Goal: Task Accomplishment & Management: Manage account settings

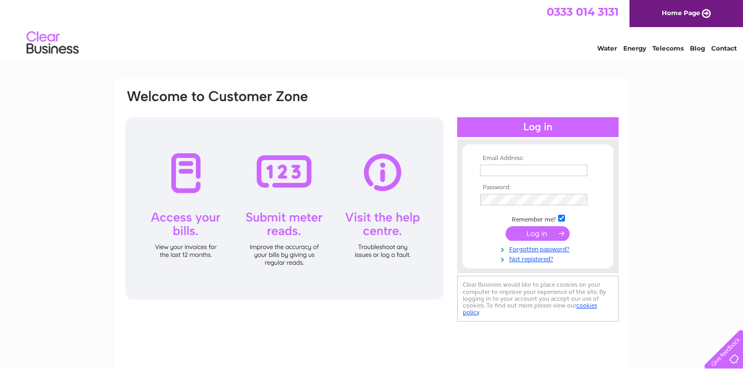
click at [494, 173] on input "text" at bounding box center [533, 170] width 107 height 11
type input "[EMAIL_ADDRESS][DOMAIN_NAME]"
click at [537, 249] on link "Forgotten password?" at bounding box center [539, 249] width 118 height 10
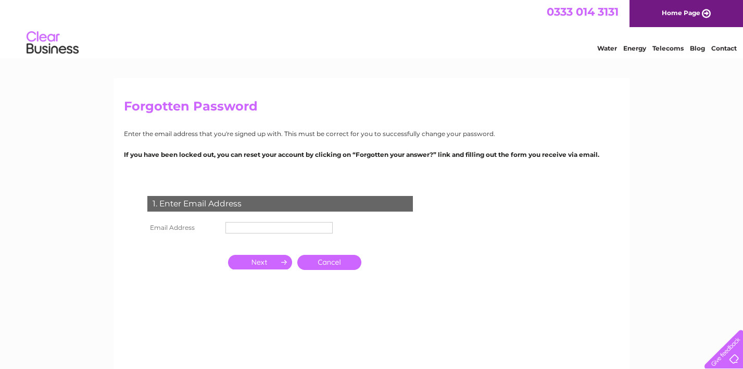
click at [266, 225] on input "text" at bounding box center [278, 227] width 107 height 11
type input "[EMAIL_ADDRESS][DOMAIN_NAME]"
click at [264, 259] on input "button" at bounding box center [260, 262] width 64 height 15
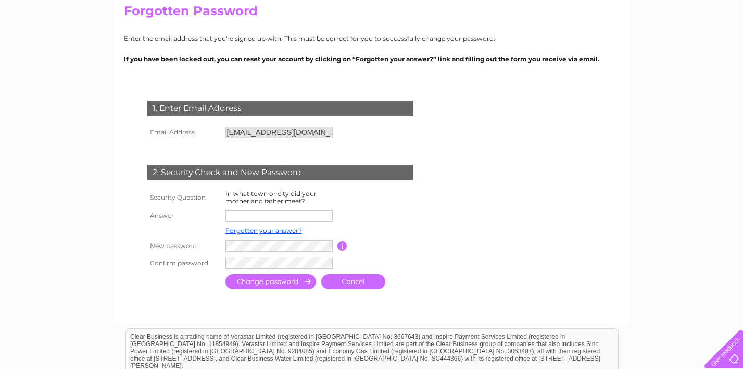
scroll to position [100, 0]
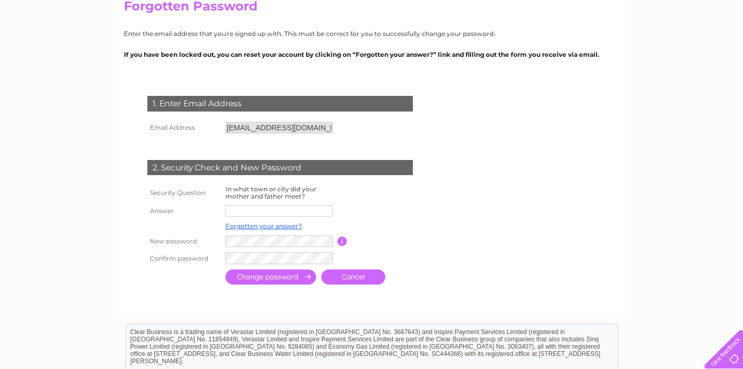
click at [271, 215] on input "text" at bounding box center [278, 210] width 107 height 11
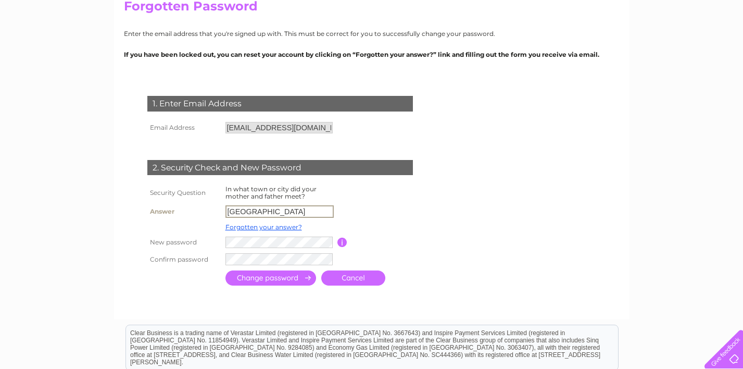
type input "Glasgow"
click at [345, 242] on input "button" at bounding box center [342, 240] width 10 height 9
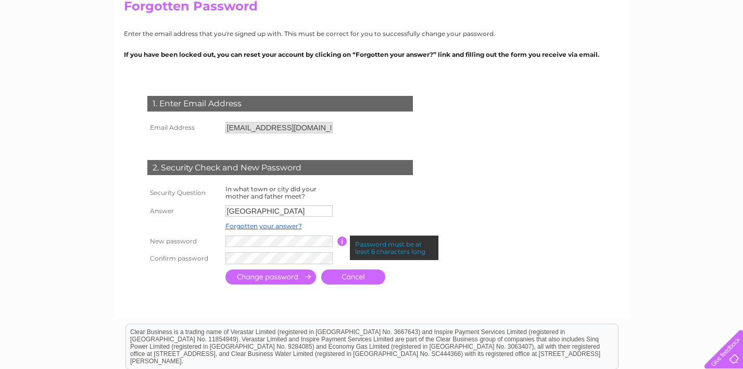
click at [345, 243] on input "button" at bounding box center [342, 240] width 10 height 9
click at [287, 280] on input "submit" at bounding box center [270, 276] width 91 height 15
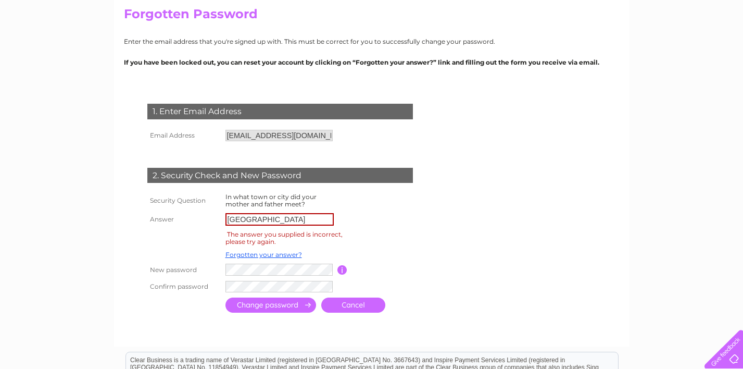
scroll to position [103, 0]
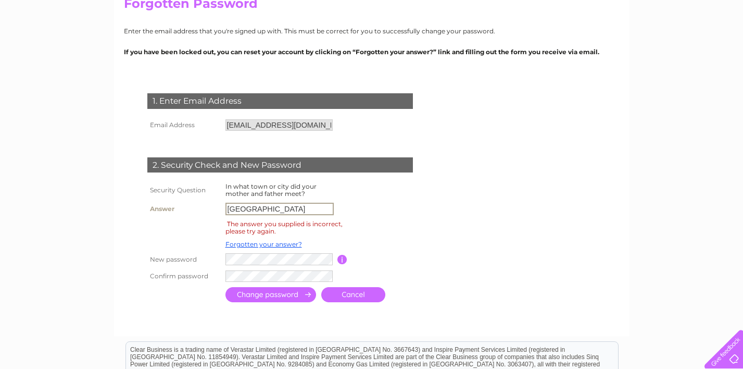
drag, startPoint x: 273, startPoint y: 210, endPoint x: 216, endPoint y: 209, distance: 56.8
click at [216, 209] on tr "Answer Glasgow" at bounding box center [293, 209] width 296 height 18
type input "Castlemilk"
click at [273, 244] on link "Forgotten your answer?" at bounding box center [263, 244] width 77 height 8
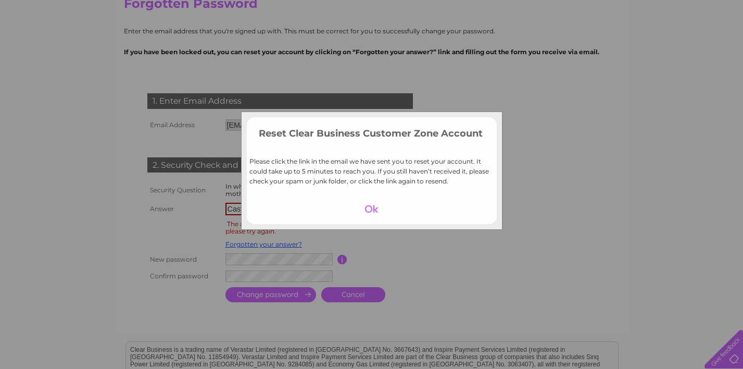
click at [377, 211] on div at bounding box center [371, 208] width 64 height 15
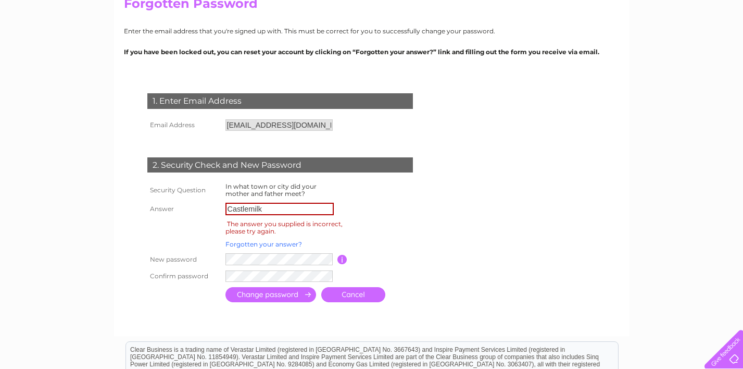
click at [284, 244] on link "Forgotten your answer?" at bounding box center [263, 244] width 77 height 8
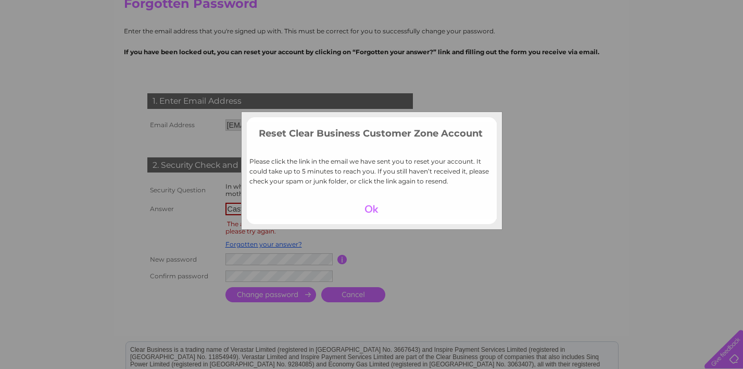
click at [373, 211] on div at bounding box center [371, 208] width 64 height 15
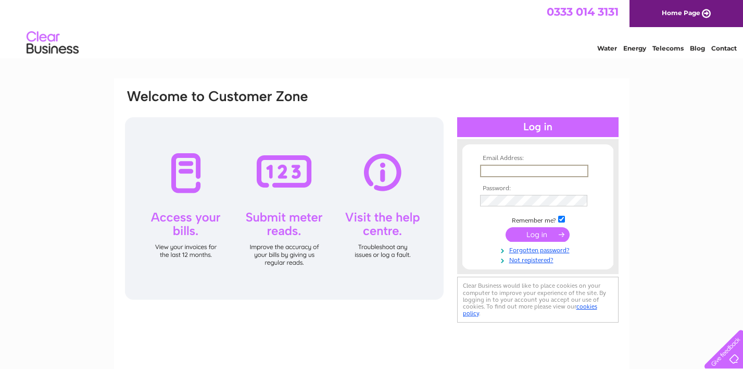
click at [488, 167] on input "text" at bounding box center [534, 171] width 108 height 12
click at [504, 137] on div "Email Address: Password:" at bounding box center [537, 220] width 161 height 207
click at [525, 257] on link "Not registered?" at bounding box center [539, 258] width 118 height 10
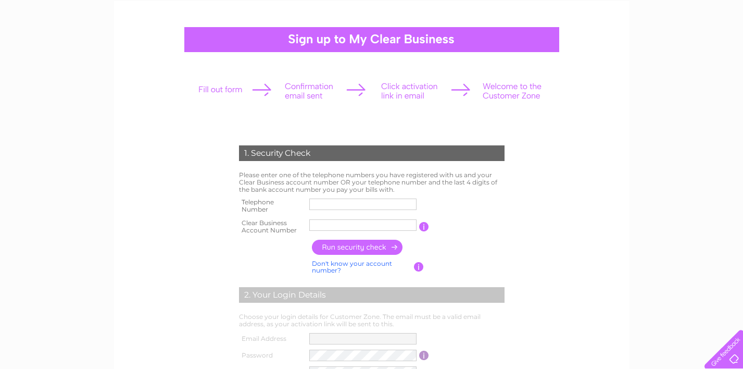
scroll to position [81, 0]
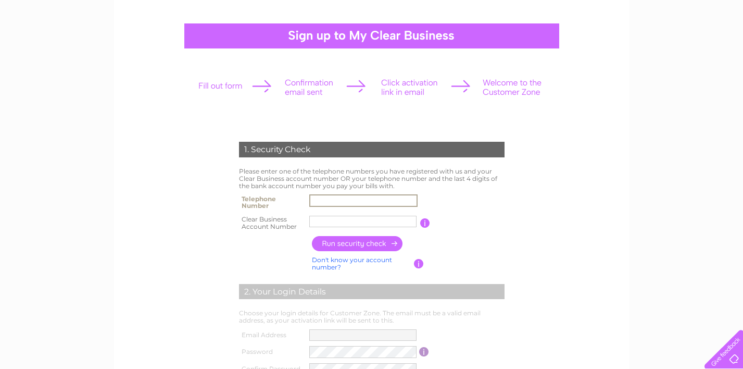
click at [329, 195] on input "text" at bounding box center [363, 200] width 108 height 12
type input "07493224815"
click at [368, 218] on input "text" at bounding box center [363, 221] width 108 height 12
paste input "30289879"
type input "30289879"
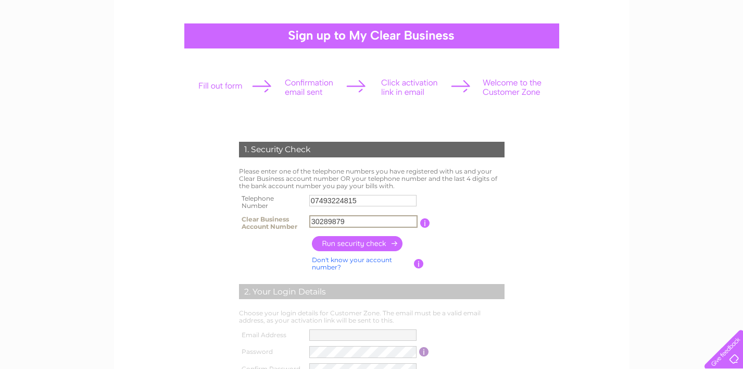
click at [361, 240] on input "button" at bounding box center [358, 243] width 92 height 15
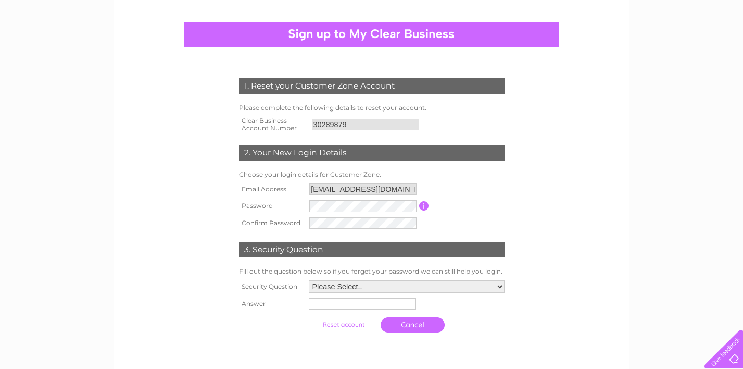
scroll to position [86, 0]
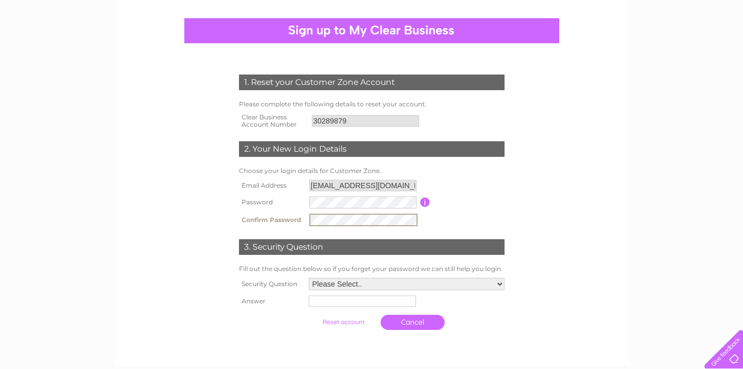
click at [369, 281] on select "Please Select.. In what town or city was your first job? In what town or city d…" at bounding box center [407, 284] width 196 height 12
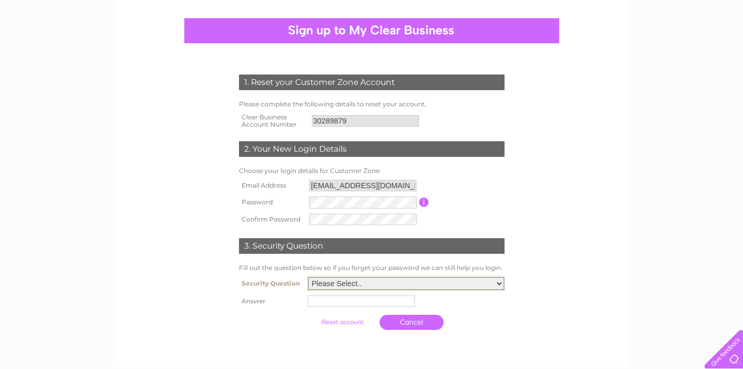
select select "1"
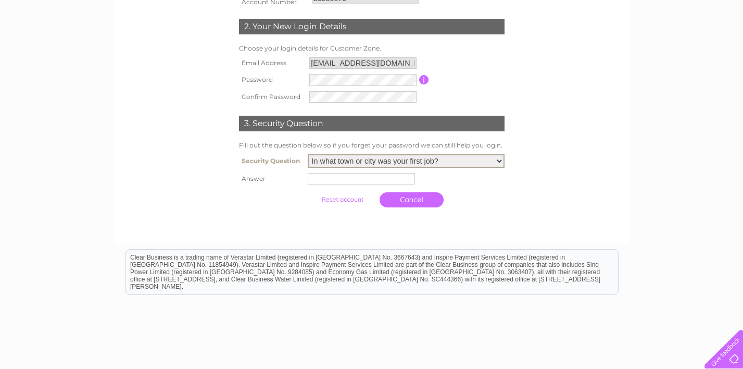
scroll to position [212, 0]
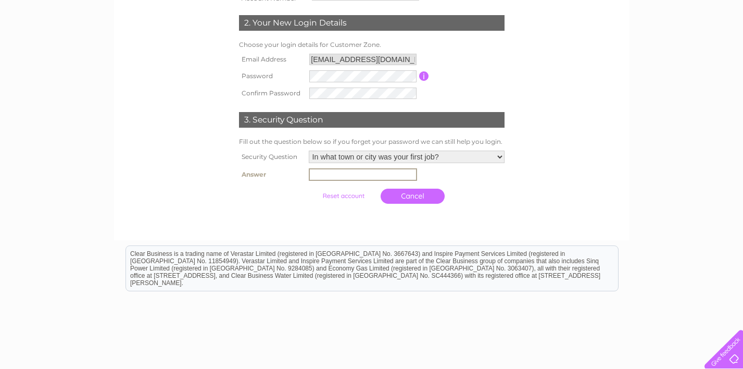
click at [372, 178] on input "text" at bounding box center [363, 174] width 108 height 12
type input "Glasgow"
click at [418, 201] on link "Cancel" at bounding box center [413, 195] width 64 height 15
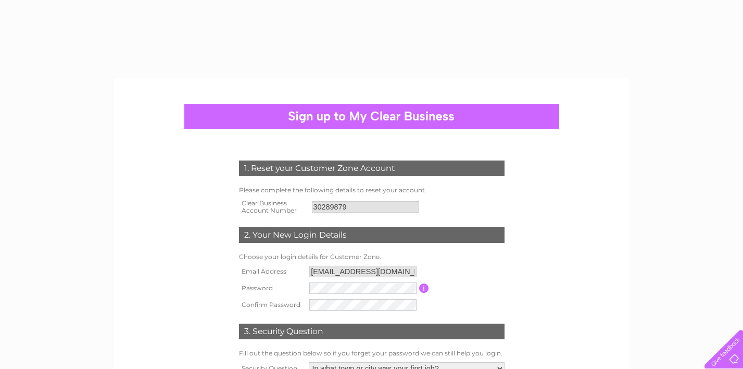
select select "1"
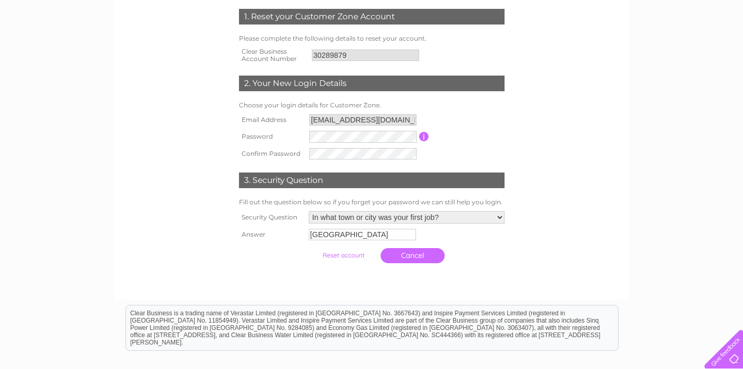
scroll to position [149, 0]
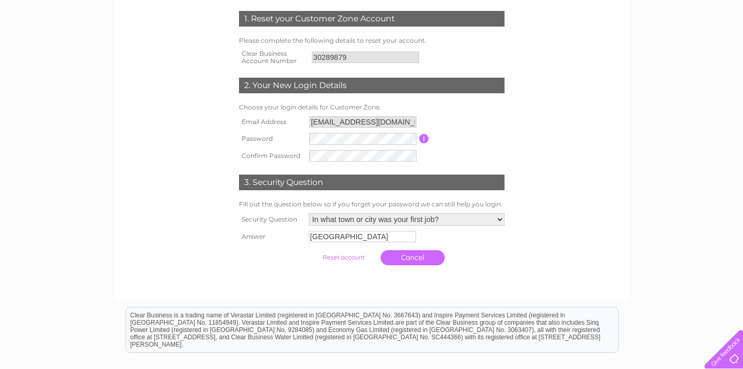
click at [404, 261] on link "Cancel" at bounding box center [413, 257] width 64 height 15
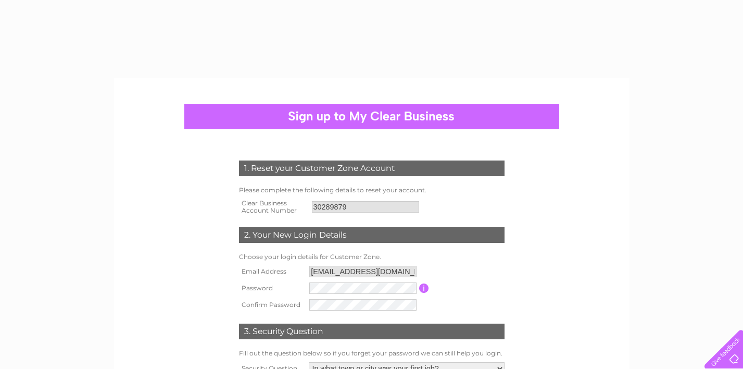
select select "1"
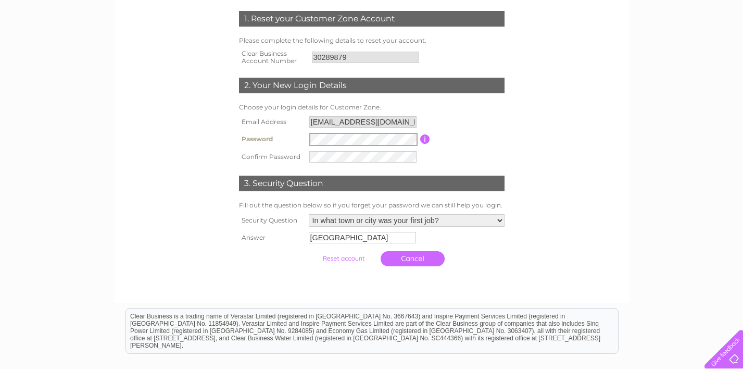
click at [373, 163] on td at bounding box center [364, 156] width 114 height 17
click at [348, 260] on input "submit" at bounding box center [343, 258] width 64 height 15
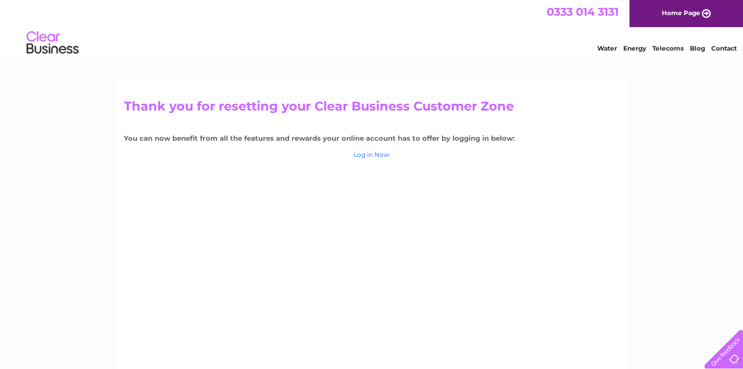
click at [386, 154] on link "Log in Now" at bounding box center [372, 154] width 36 height 8
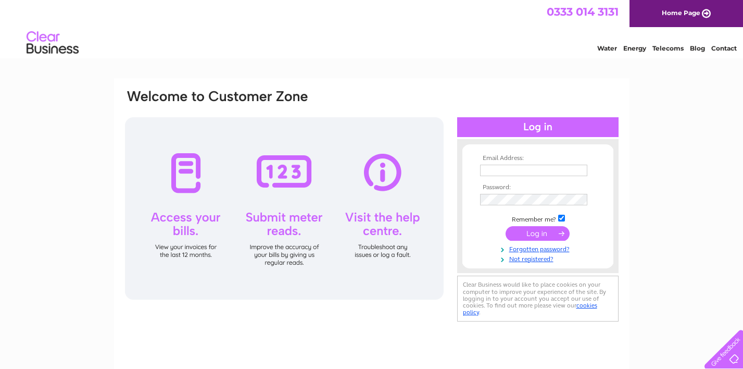
type input "gfsshowroom1@gmail.com"
click at [515, 226] on input "submit" at bounding box center [538, 233] width 64 height 15
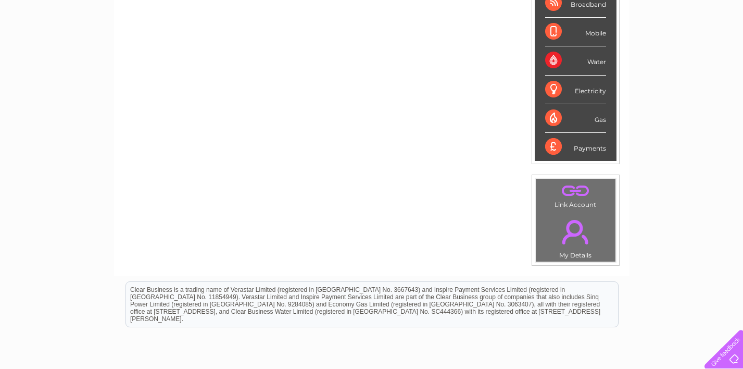
scroll to position [219, 0]
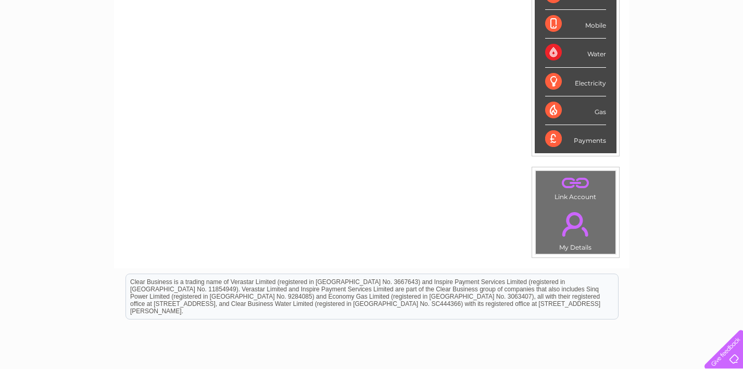
click at [595, 144] on div "Payments" at bounding box center [575, 139] width 61 height 28
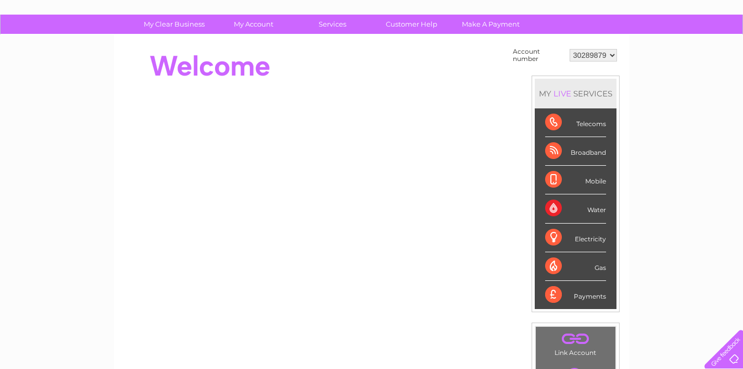
scroll to position [0, 0]
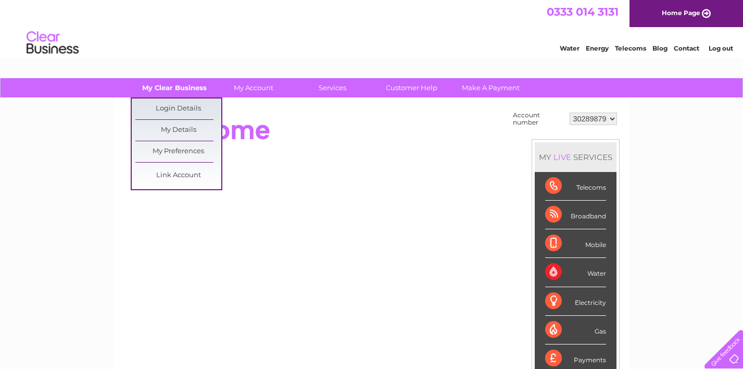
click at [187, 90] on link "My Clear Business" at bounding box center [174, 87] width 86 height 19
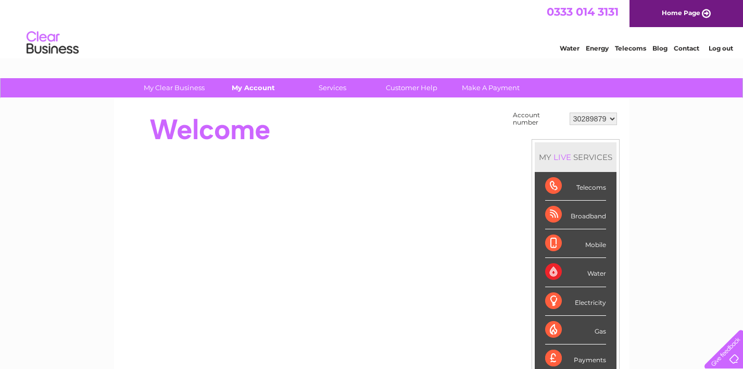
click at [258, 83] on link "My Account" at bounding box center [253, 87] width 86 height 19
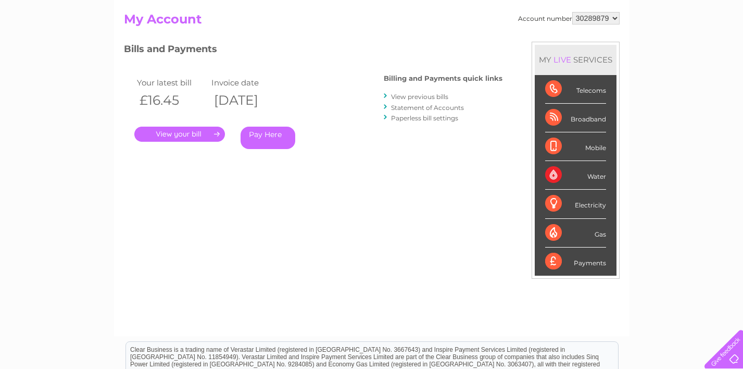
scroll to position [109, 0]
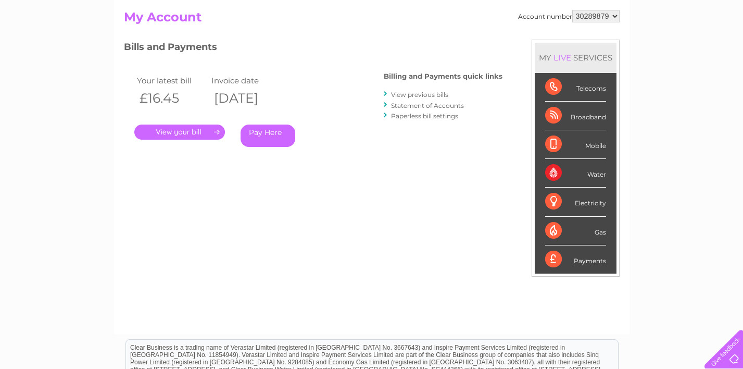
click at [211, 135] on link "." at bounding box center [179, 131] width 91 height 15
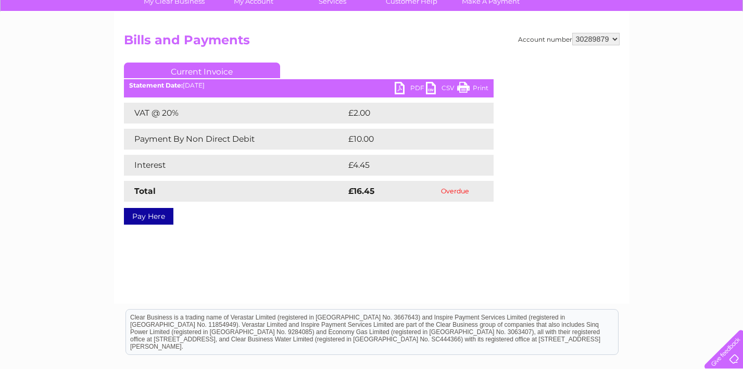
scroll to position [88, 0]
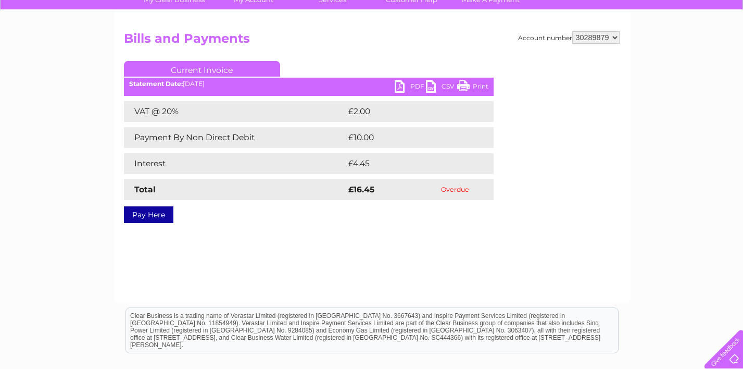
click at [409, 91] on link "PDF" at bounding box center [410, 87] width 31 height 15
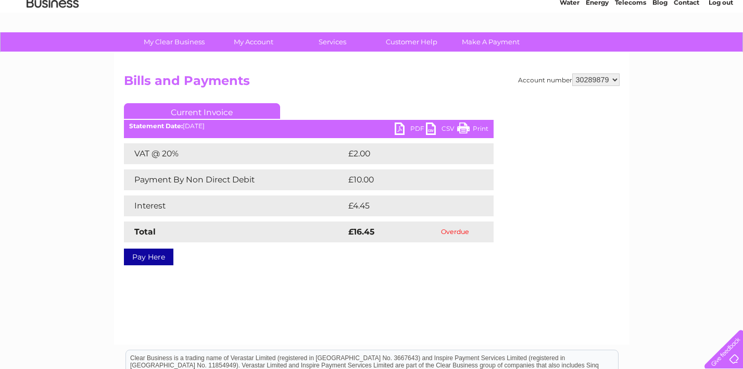
scroll to position [48, 0]
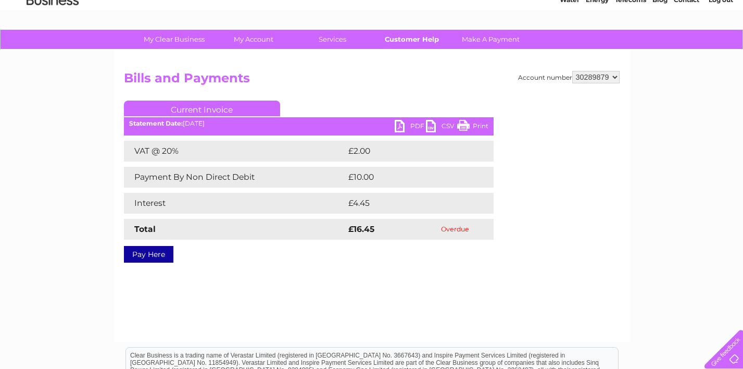
click at [426, 39] on link "Customer Help" at bounding box center [412, 39] width 86 height 19
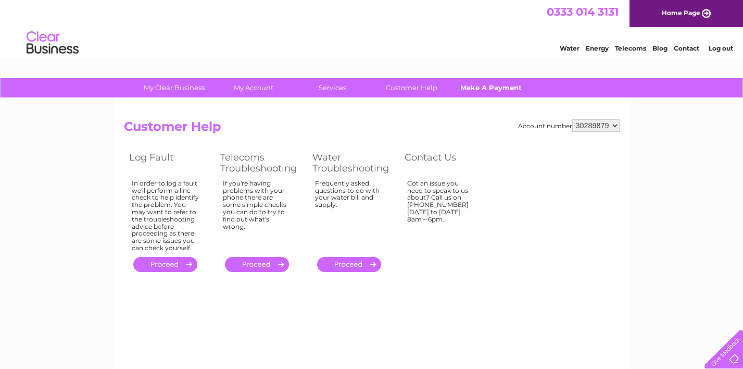
click at [507, 94] on link "Make A Payment" at bounding box center [491, 87] width 86 height 19
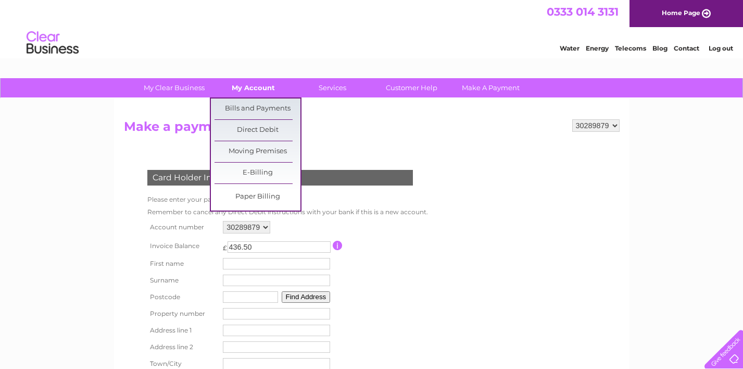
click at [255, 89] on link "My Account" at bounding box center [253, 87] width 86 height 19
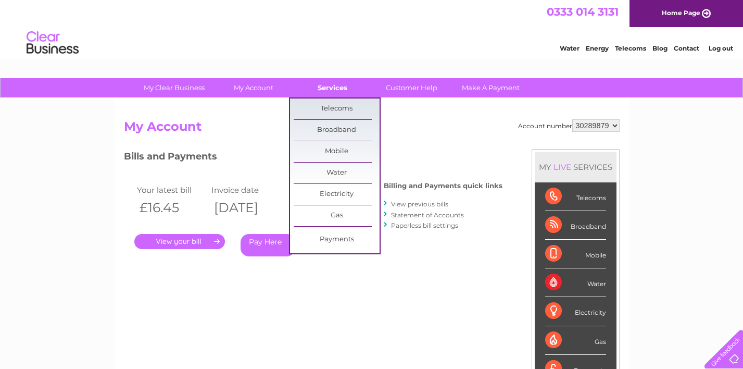
click at [337, 89] on link "Services" at bounding box center [332, 87] width 86 height 19
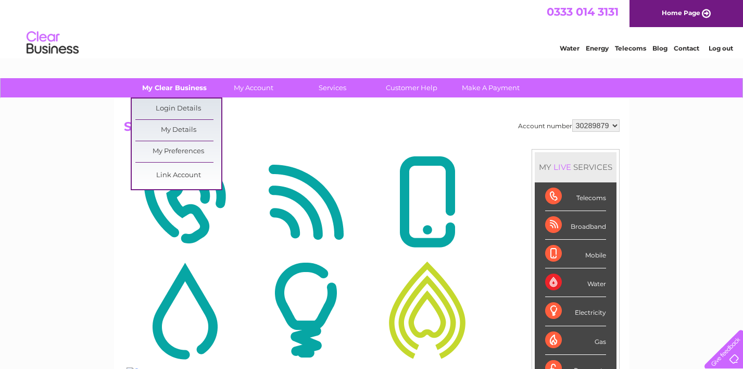
click at [173, 87] on link "My Clear Business" at bounding box center [174, 87] width 86 height 19
